Goal: Information Seeking & Learning: Learn about a topic

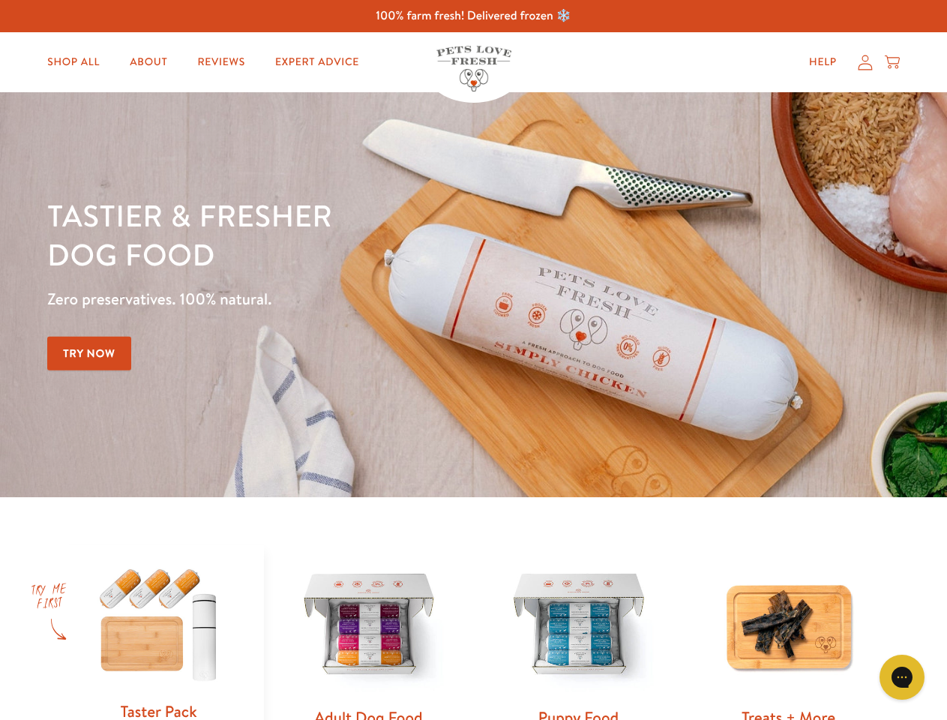
click at [473, 360] on div "Tastier & fresher dog food Zero preservatives. 100% natural. Try Now" at bounding box center [331, 295] width 569 height 198
click at [902, 677] on icon "Gorgias live chat" at bounding box center [902, 677] width 14 height 14
